Goal: Task Accomplishment & Management: Check status

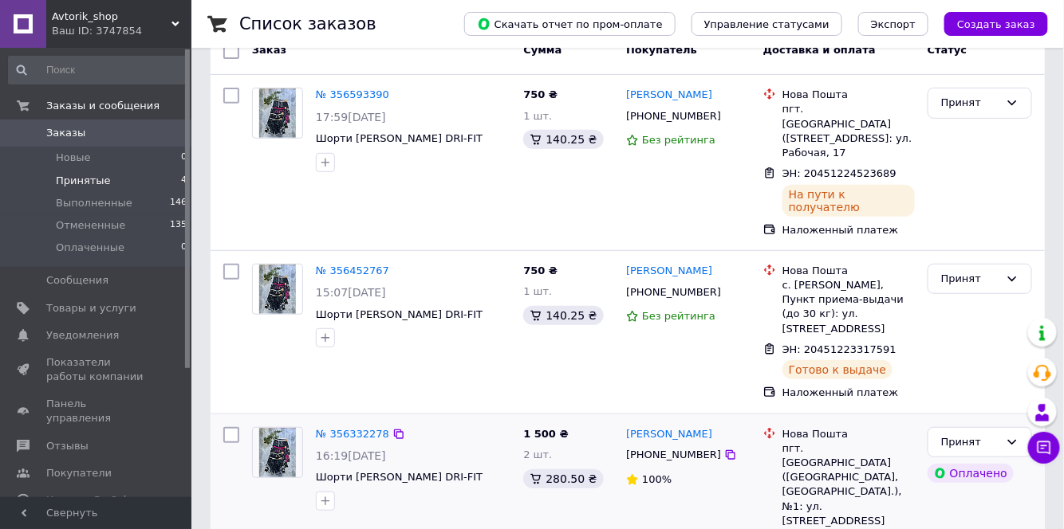
scroll to position [340, 0]
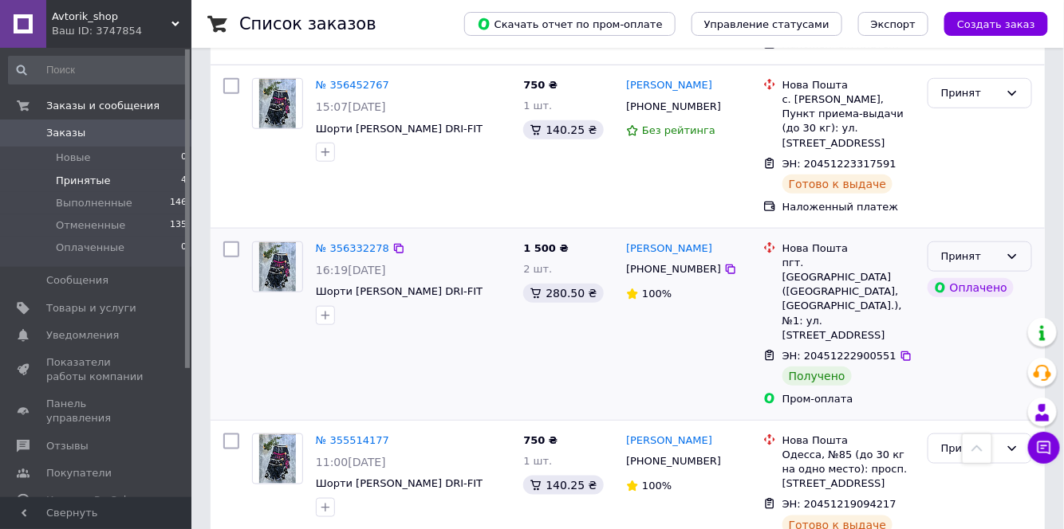
click at [989, 249] on div "Принят" at bounding box center [970, 257] width 58 height 17
click at [979, 275] on li "Выполнен" at bounding box center [979, 289] width 103 height 29
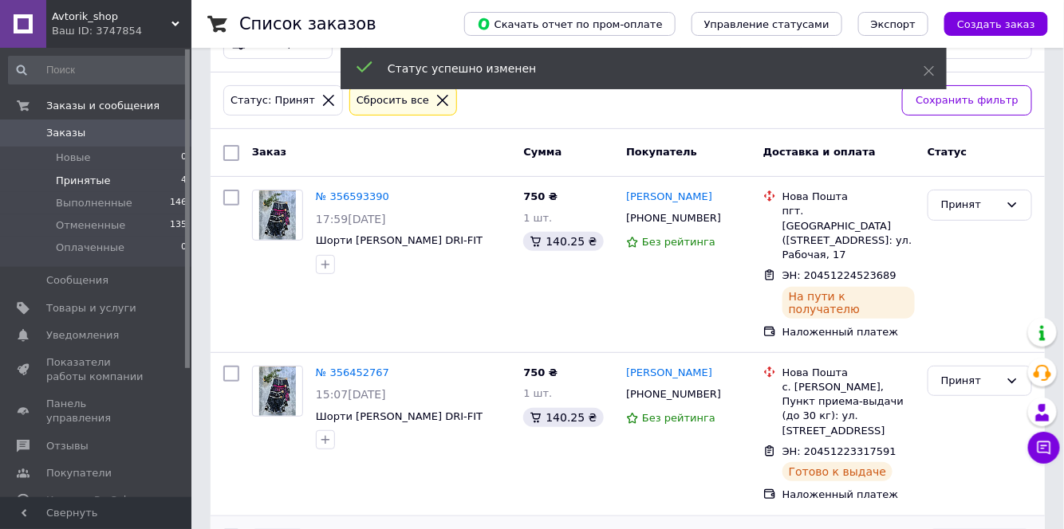
scroll to position [0, 0]
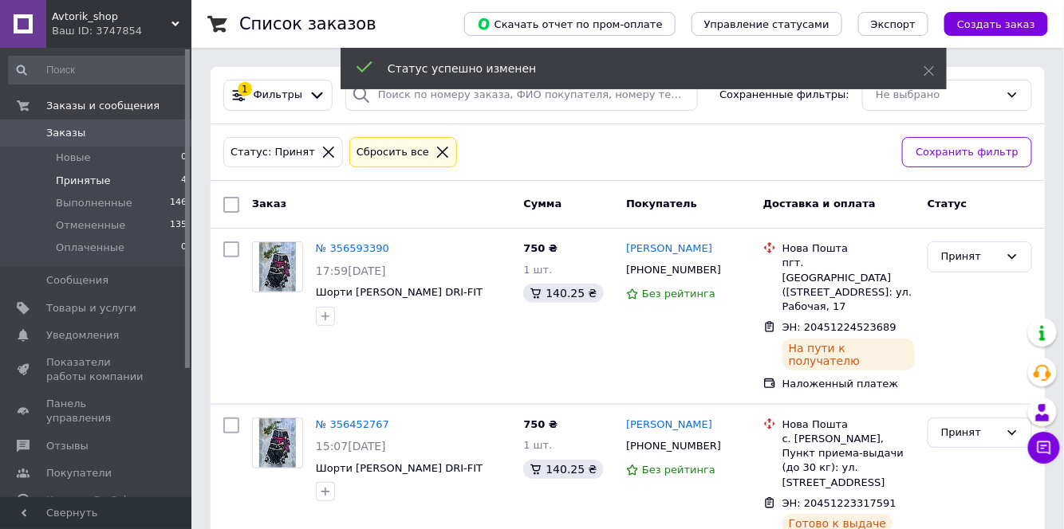
click at [99, 137] on span "Заказы" at bounding box center [96, 133] width 101 height 14
